Goal: Register for event/course

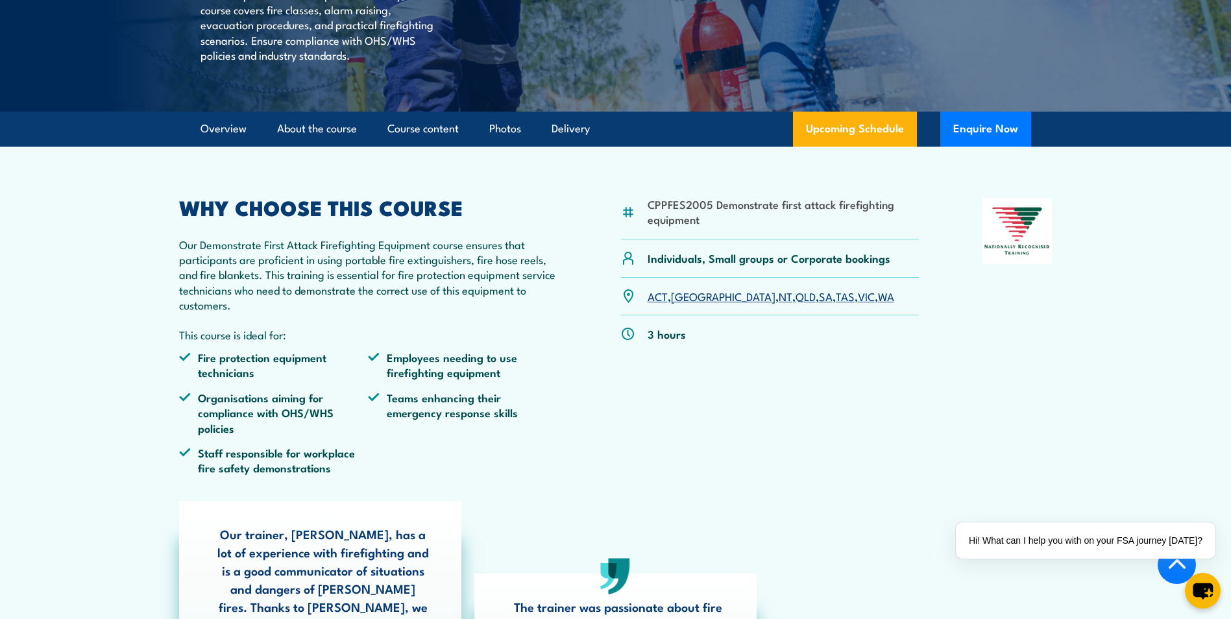
scroll to position [325, 0]
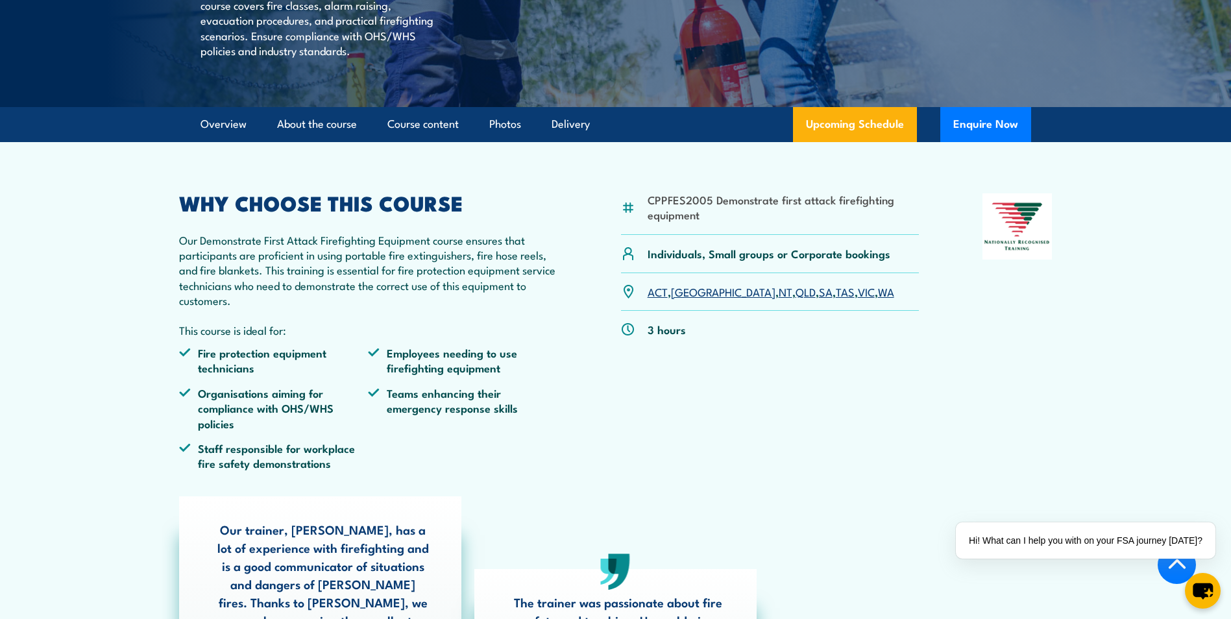
click at [796, 299] on link "QLD" at bounding box center [806, 292] width 20 height 16
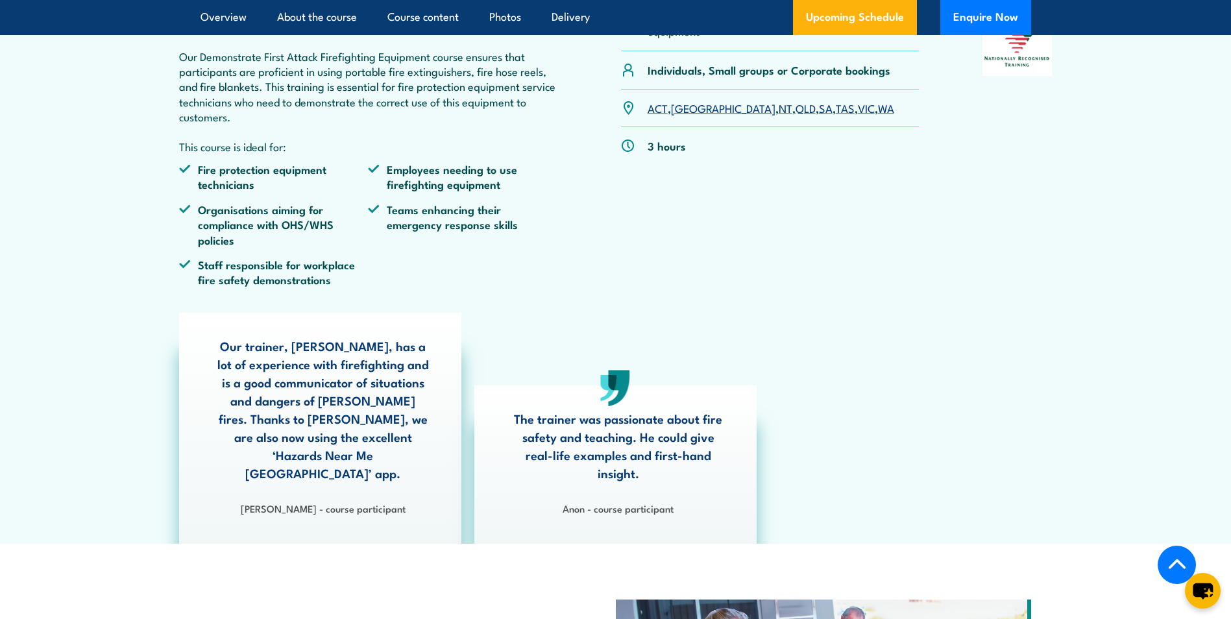
scroll to position [212, 0]
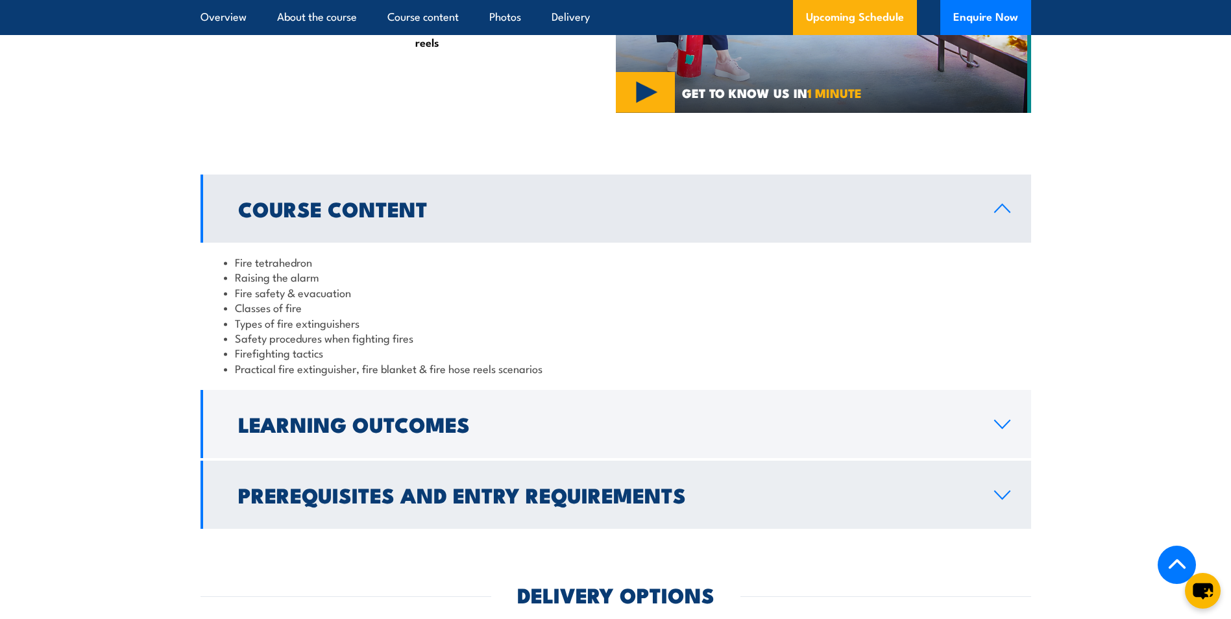
scroll to position [1428, 0]
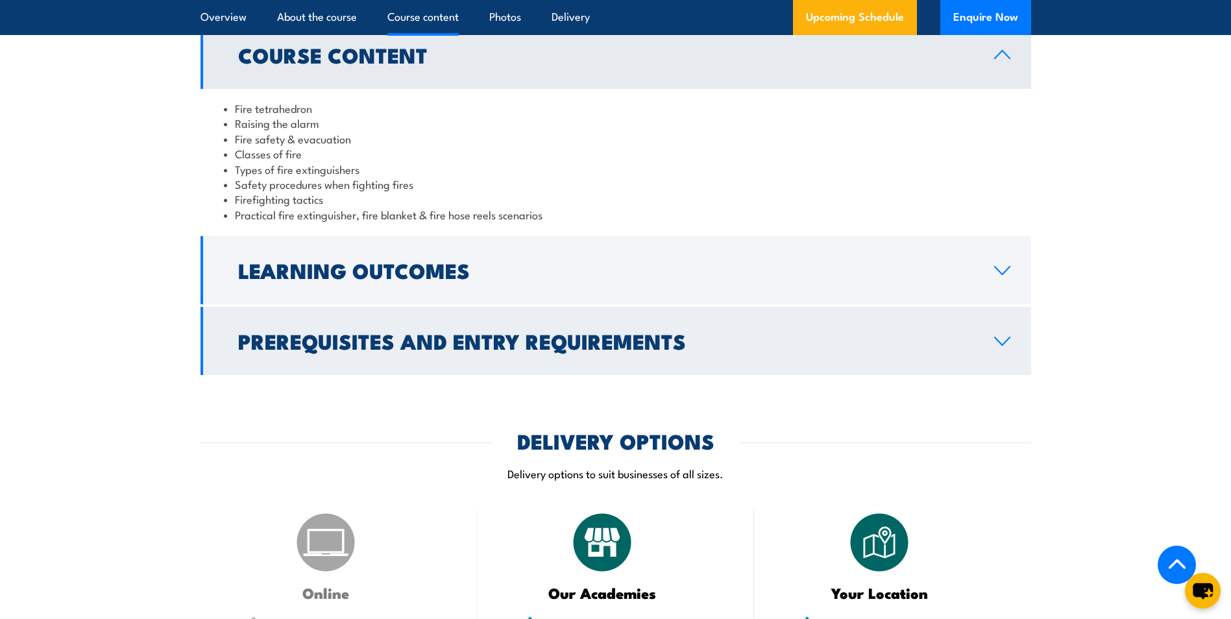
click at [1004, 336] on icon at bounding box center [1003, 341] width 18 height 10
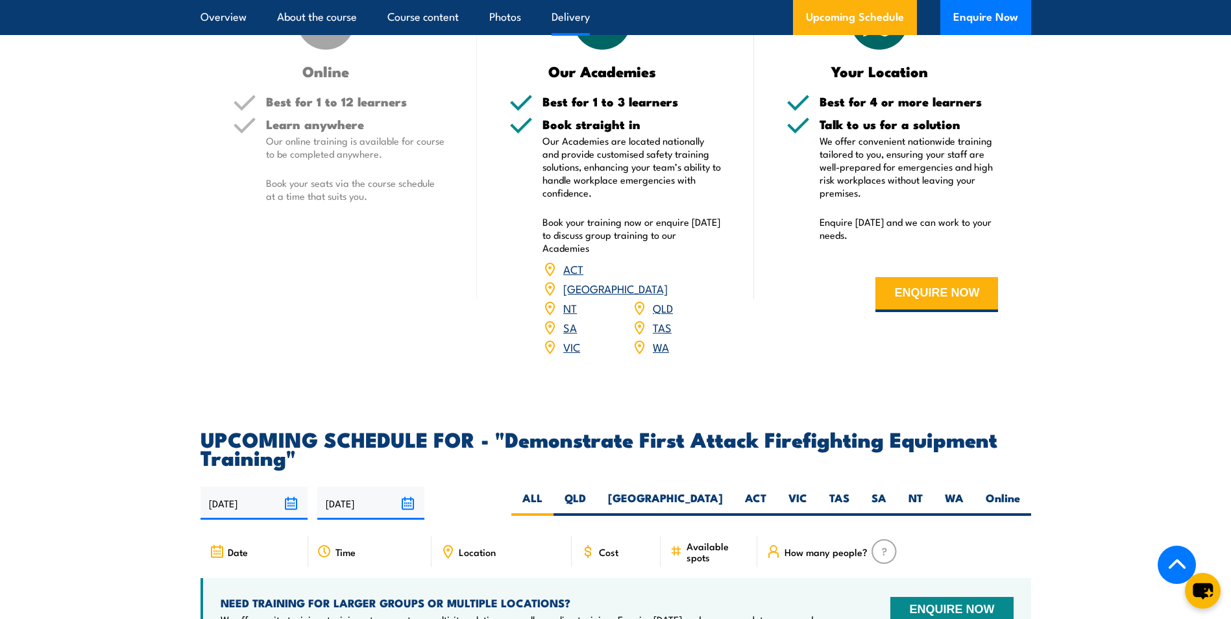
scroll to position [2012, 0]
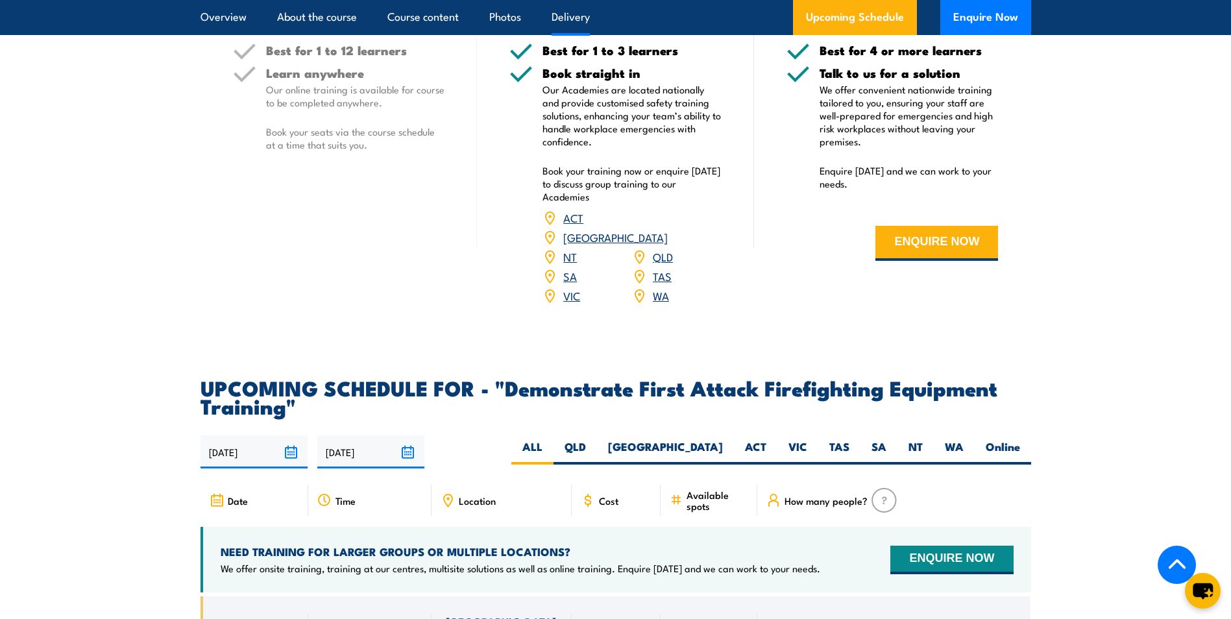
click at [669, 249] on link "QLD" at bounding box center [663, 257] width 20 height 16
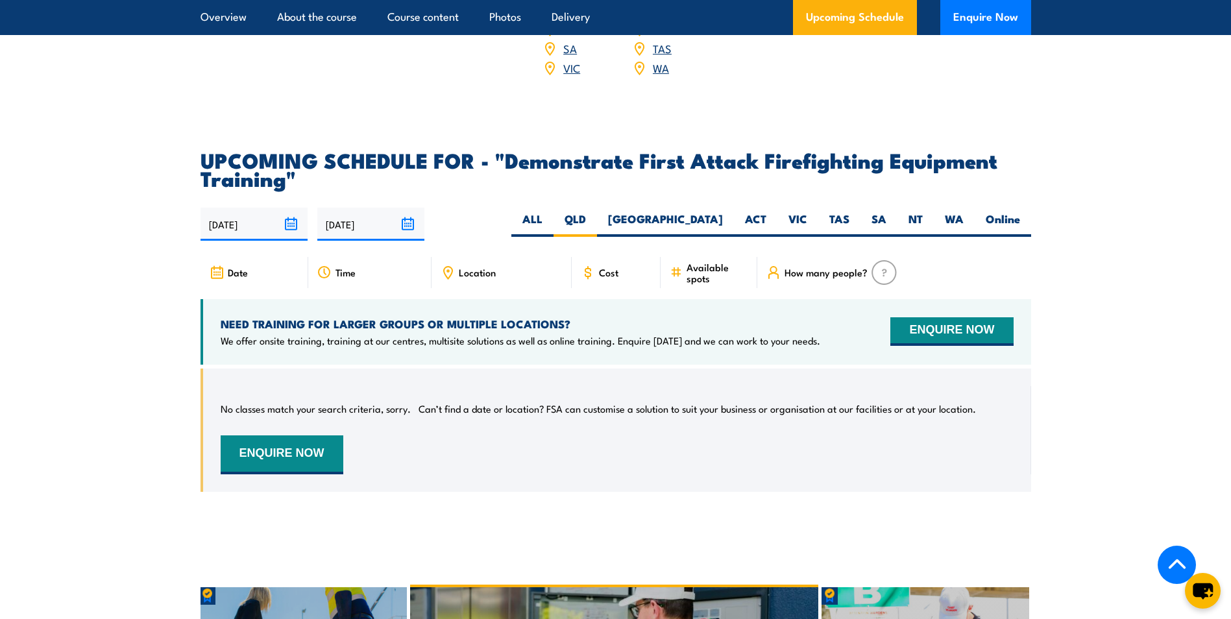
scroll to position [2224, 0]
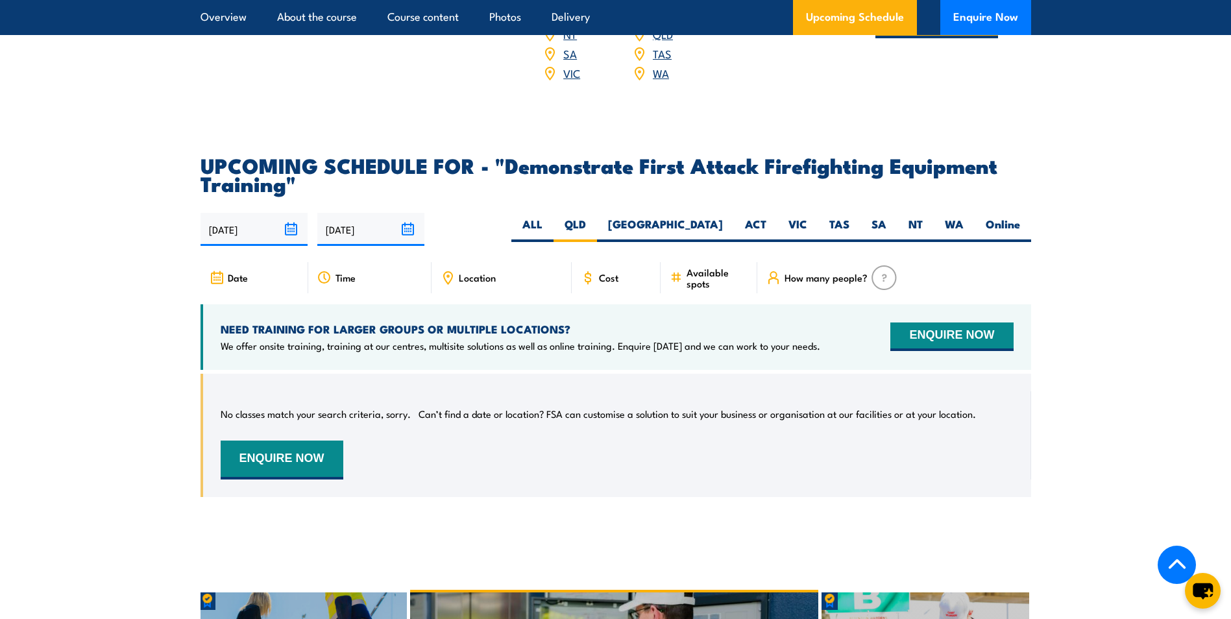
click at [293, 213] on input "[DATE]" at bounding box center [254, 229] width 107 height 33
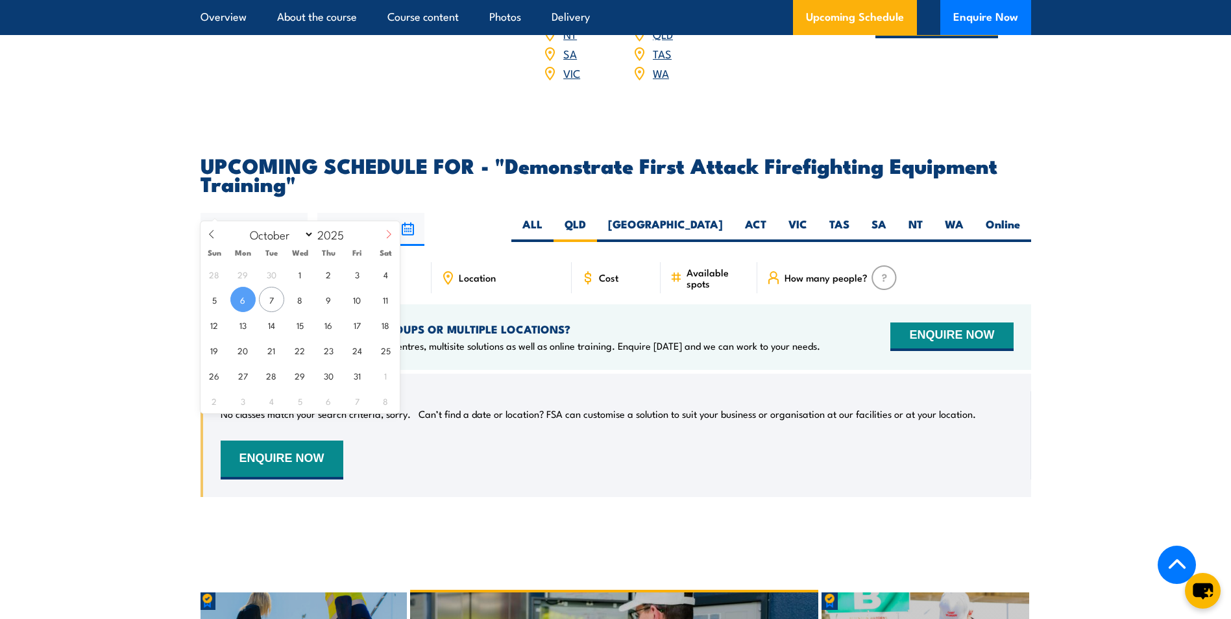
click at [389, 228] on span at bounding box center [389, 238] width 22 height 35
select select "10"
click at [242, 355] on span "17" at bounding box center [242, 350] width 25 height 25
type input "[DATE]"
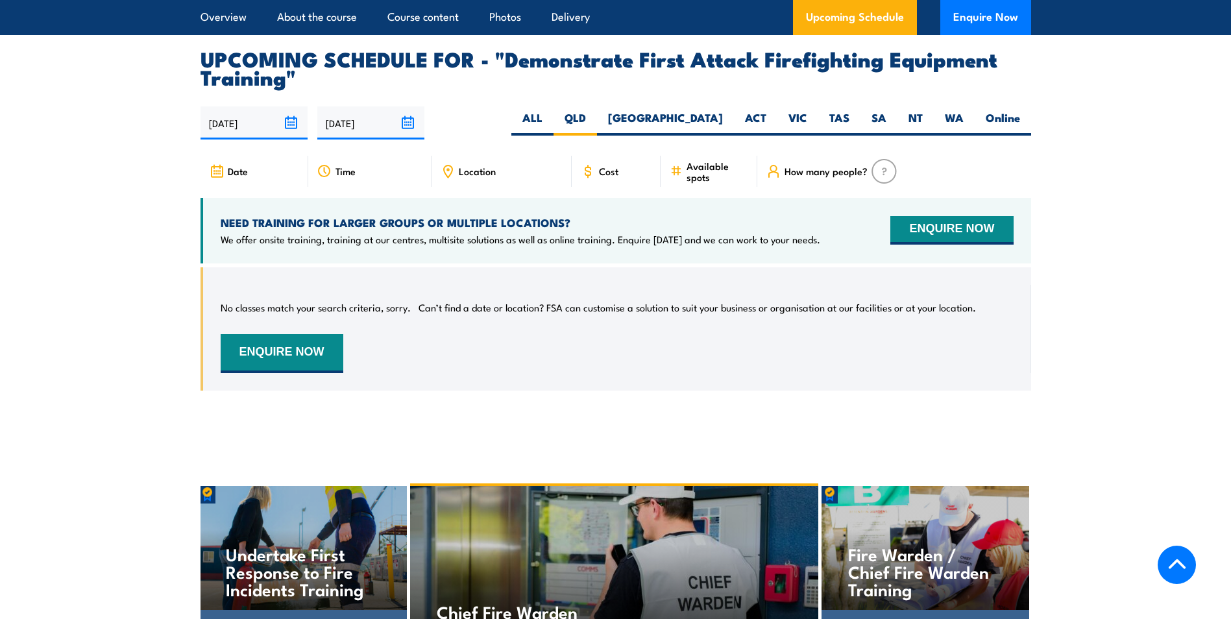
scroll to position [2354, 0]
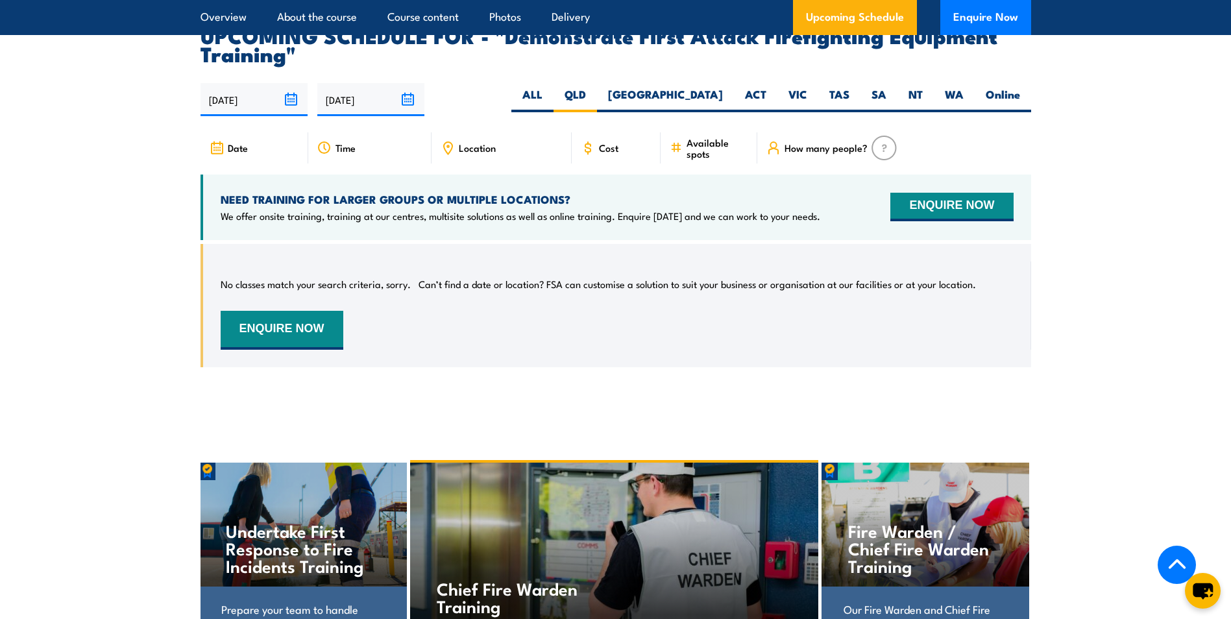
click at [408, 83] on input "04/04/2026" at bounding box center [370, 99] width 107 height 33
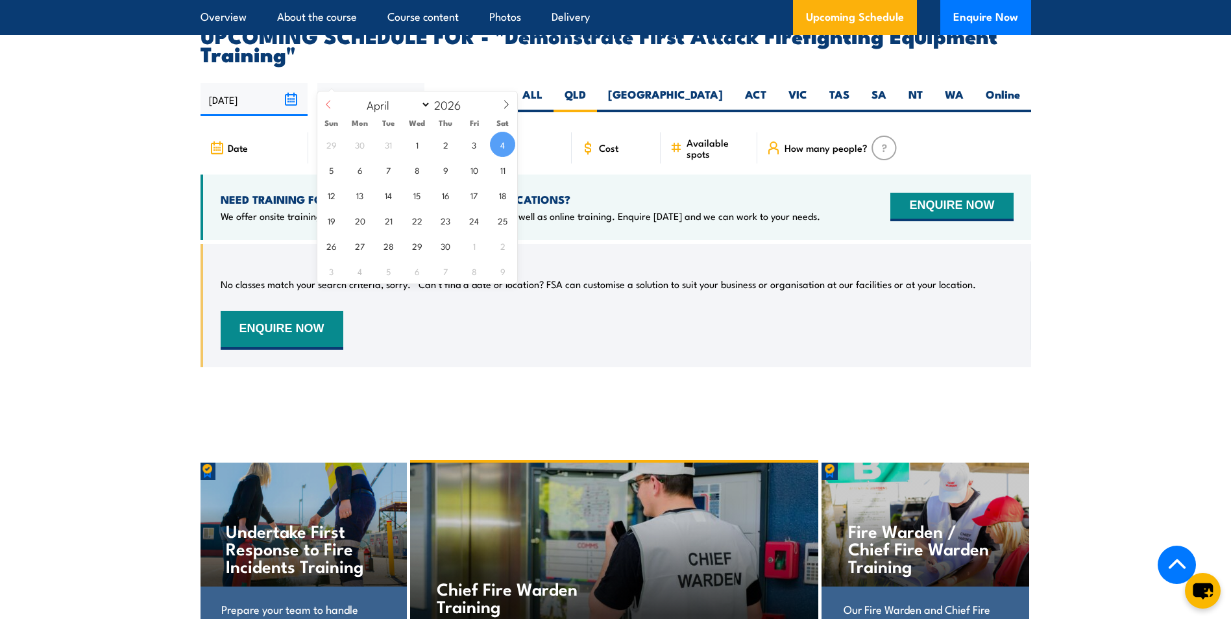
click at [328, 105] on icon at bounding box center [328, 104] width 9 height 9
select select "1"
click at [500, 222] on span "28" at bounding box center [502, 220] width 25 height 25
type input "28/02/2026"
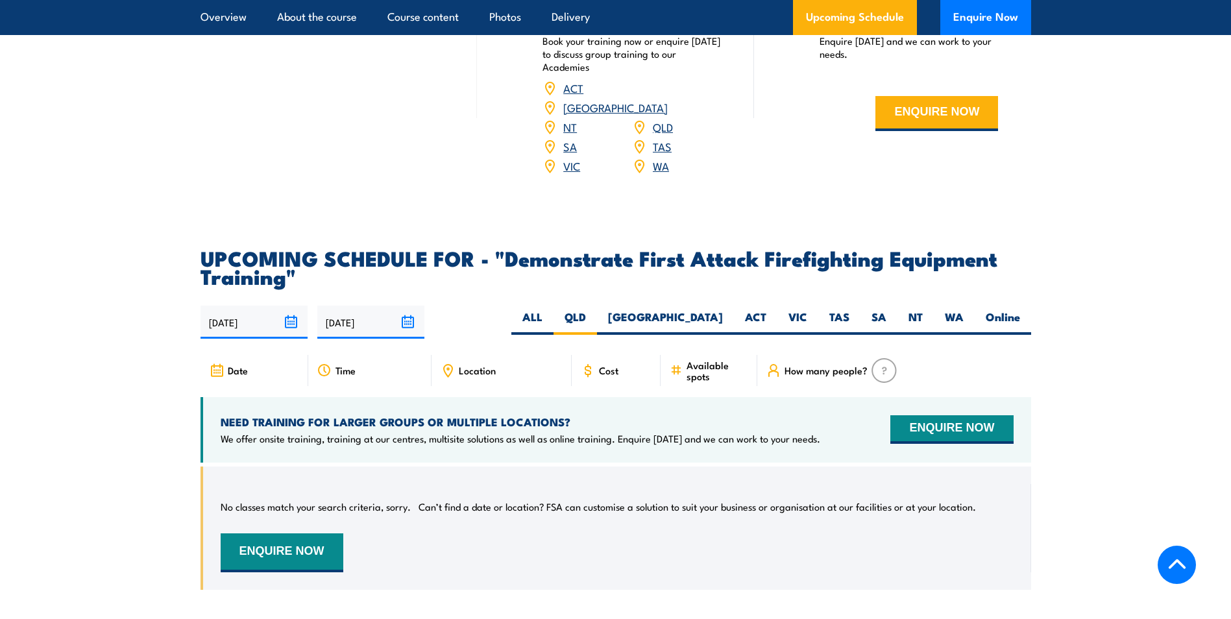
scroll to position [2354, 0]
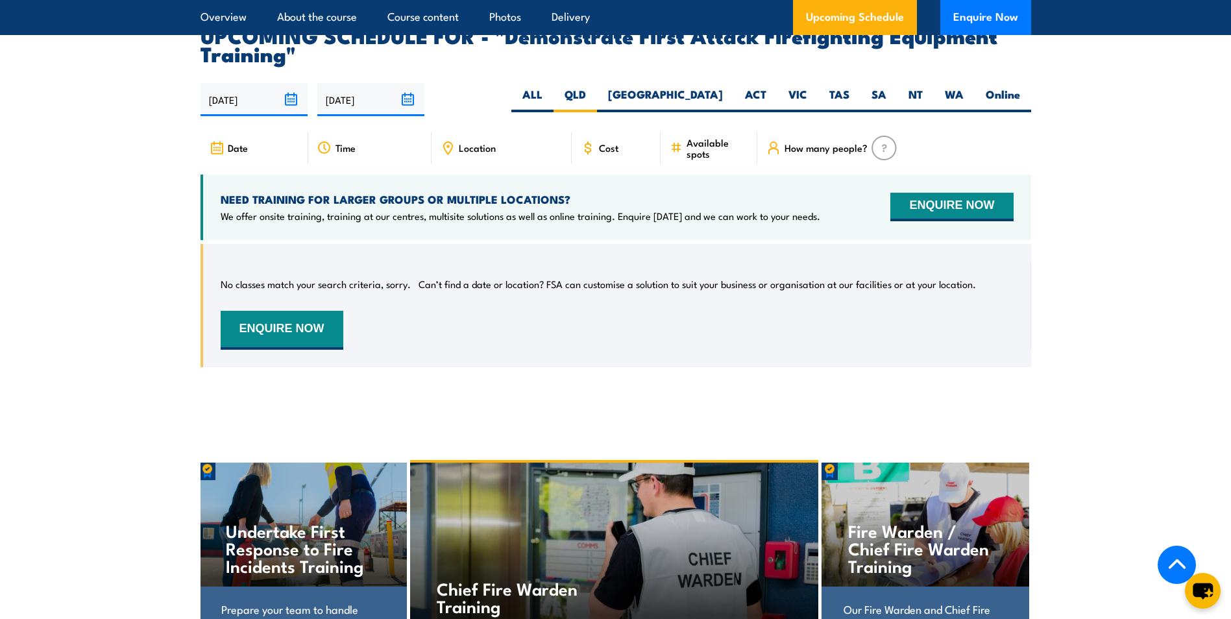
click at [408, 83] on input "28/02/2026" at bounding box center [370, 99] width 107 height 33
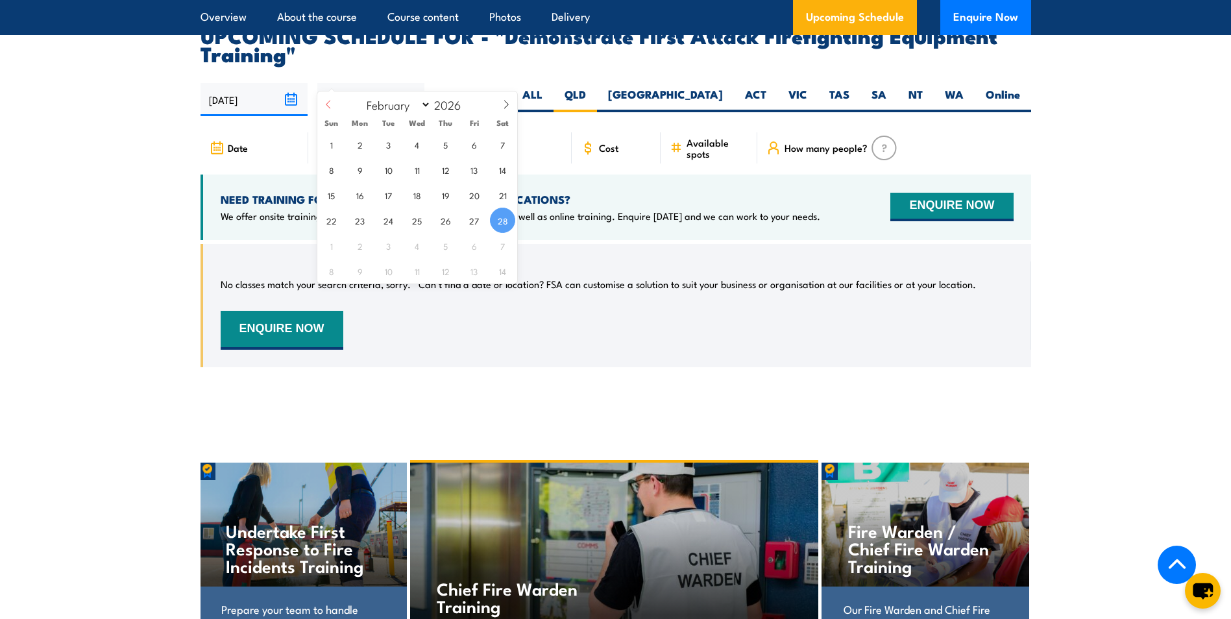
click at [330, 106] on icon at bounding box center [328, 104] width 9 height 9
select select "0"
click at [330, 106] on icon at bounding box center [328, 104] width 9 height 9
type input "2025"
click at [330, 106] on icon at bounding box center [328, 104] width 9 height 9
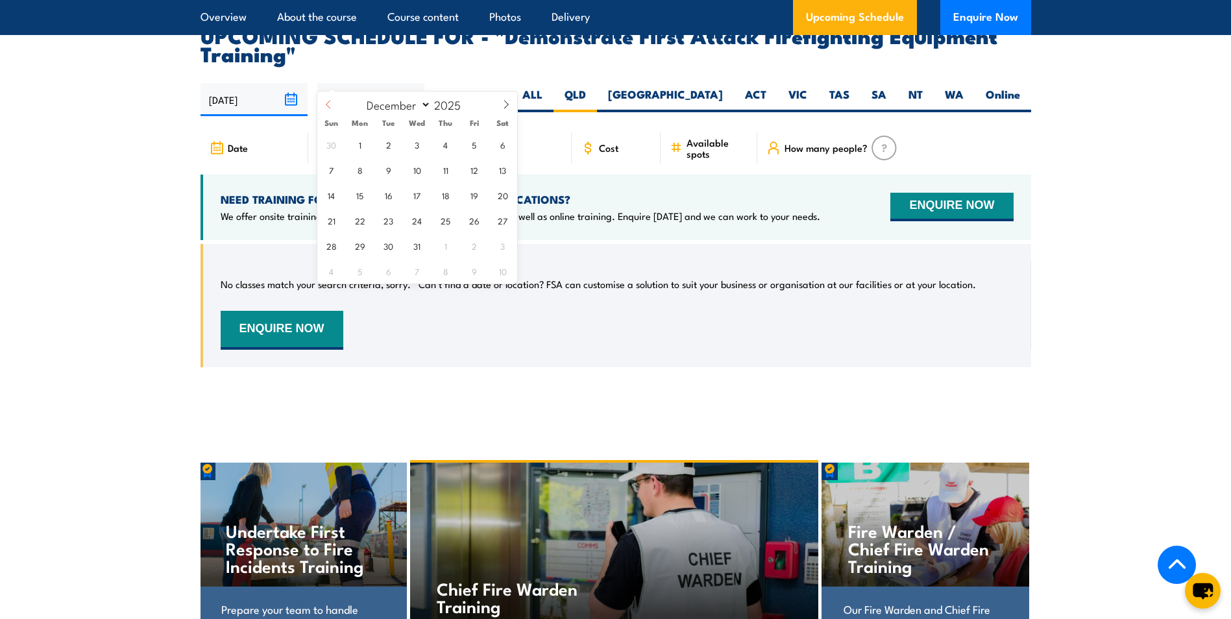
select select "10"
click at [363, 222] on span "17" at bounding box center [359, 220] width 25 height 25
type input "17/11/2025"
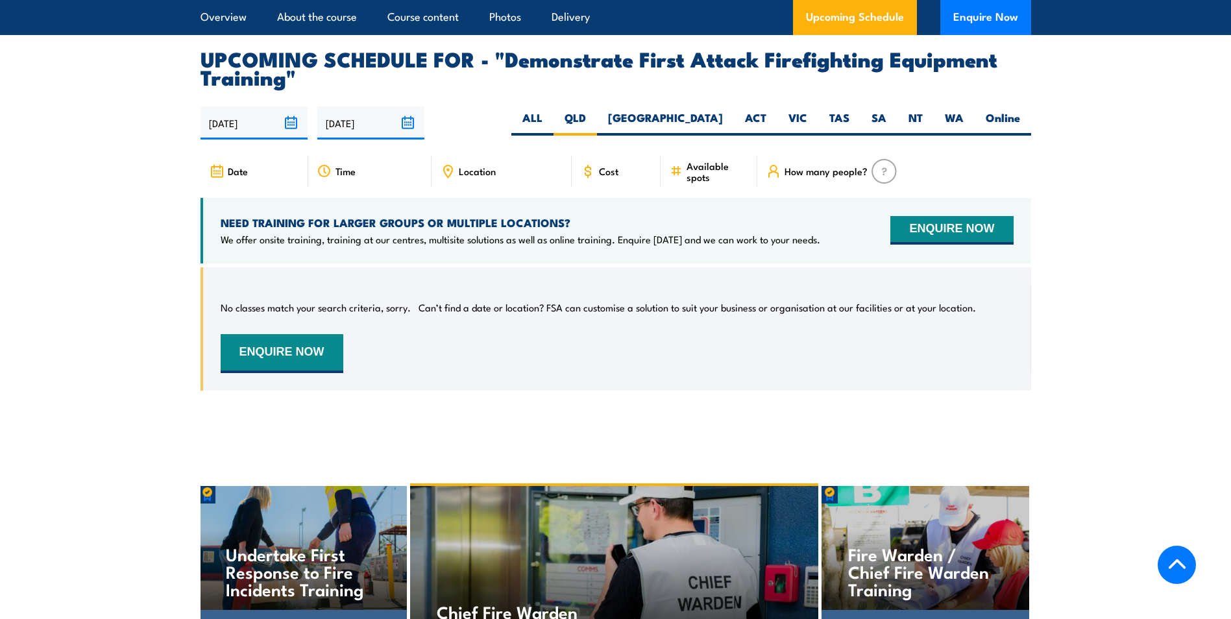
scroll to position [2354, 0]
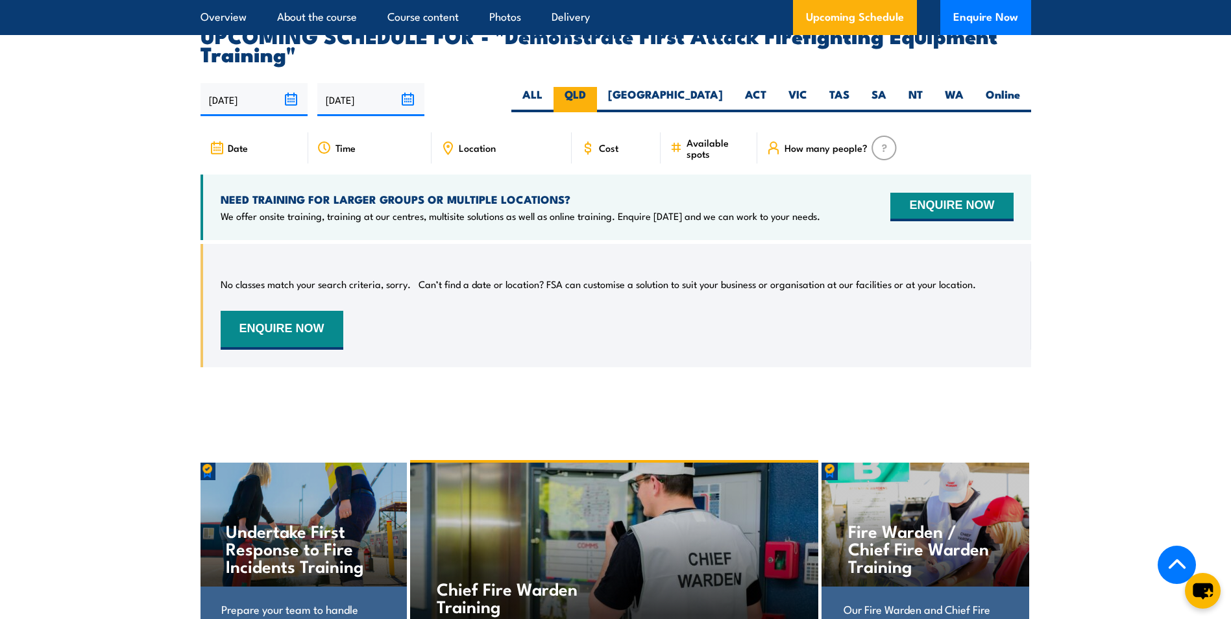
click at [597, 87] on label "QLD" at bounding box center [575, 99] width 43 height 25
click at [595, 87] on input "QLD" at bounding box center [590, 91] width 8 height 8
click at [947, 193] on button "ENQUIRE NOW" at bounding box center [952, 207] width 123 height 29
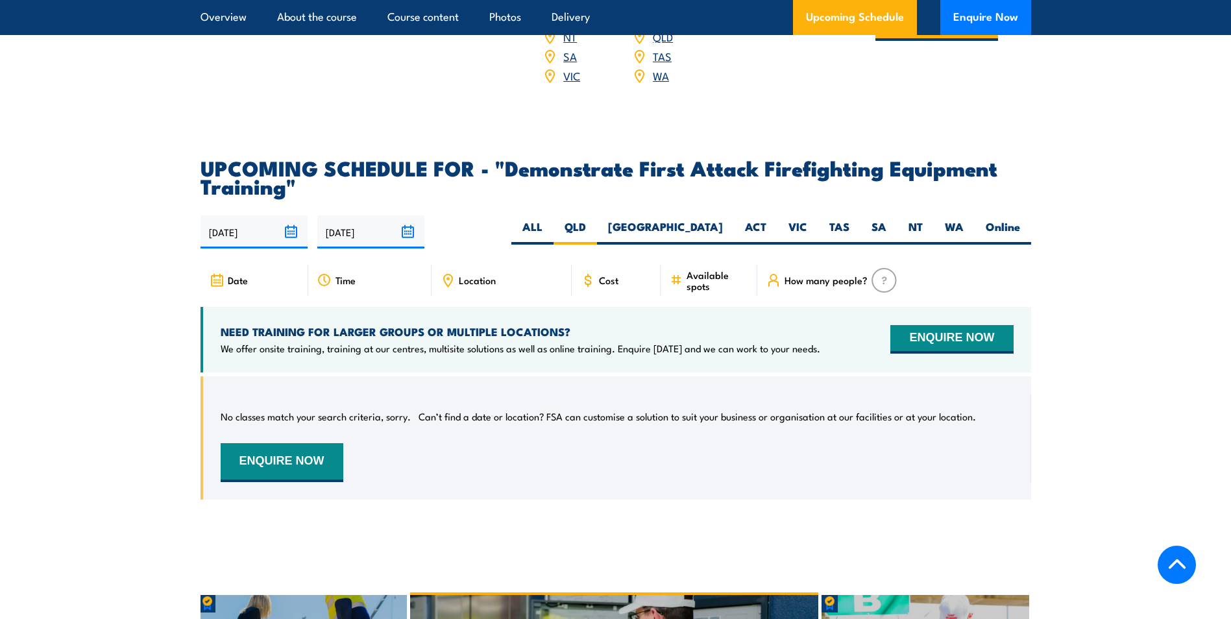
scroll to position [2224, 0]
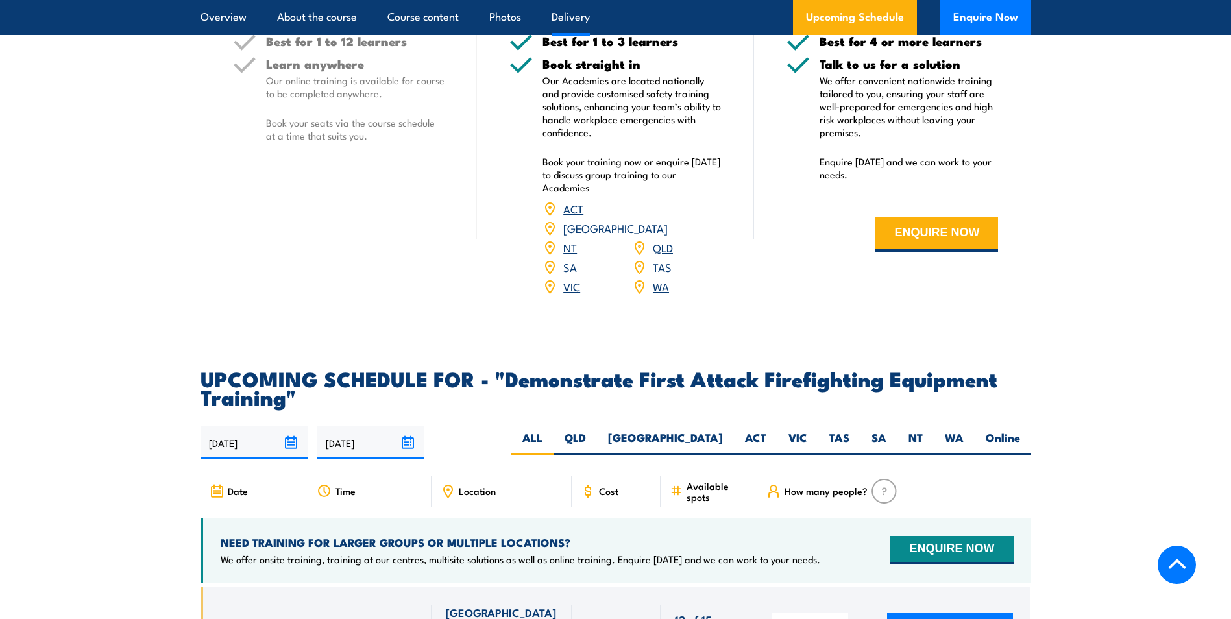
scroll to position [2012, 0]
